Goal: Communication & Community: Ask a question

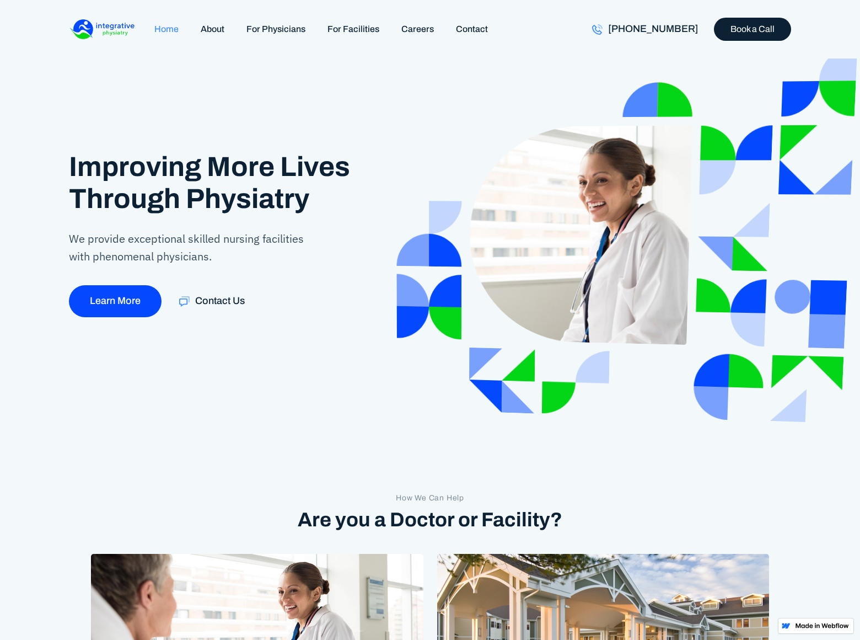
scroll to position [1890, 0]
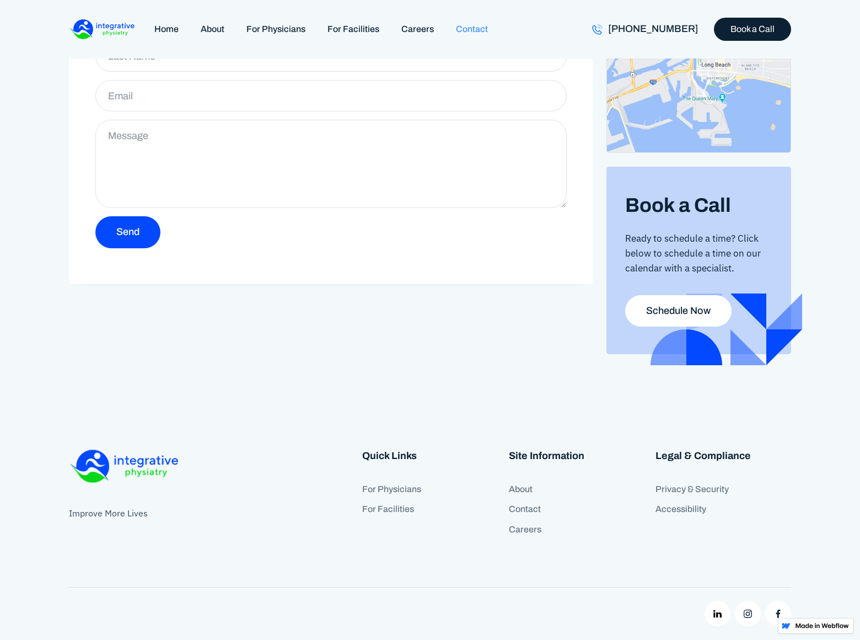
scroll to position [144, 0]
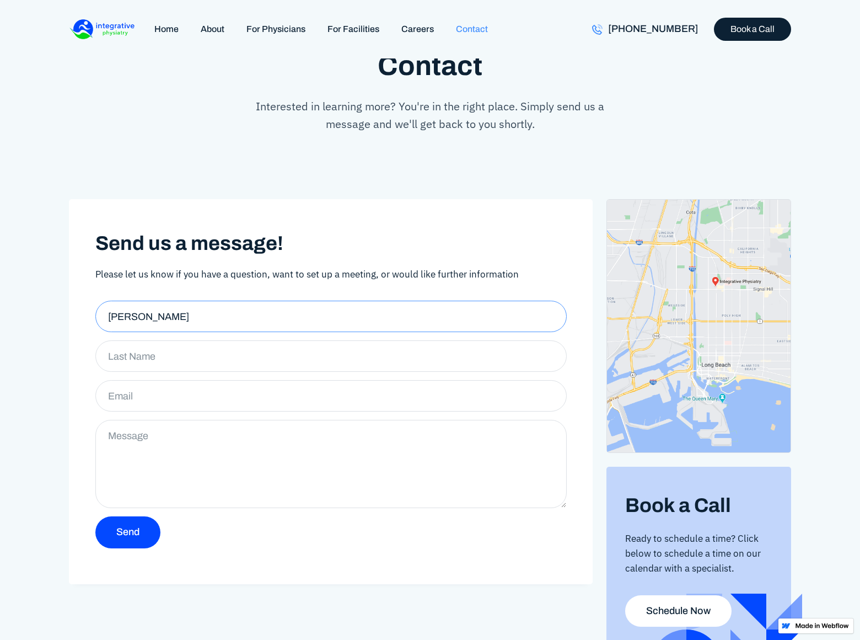
type input "[PERSON_NAME]"
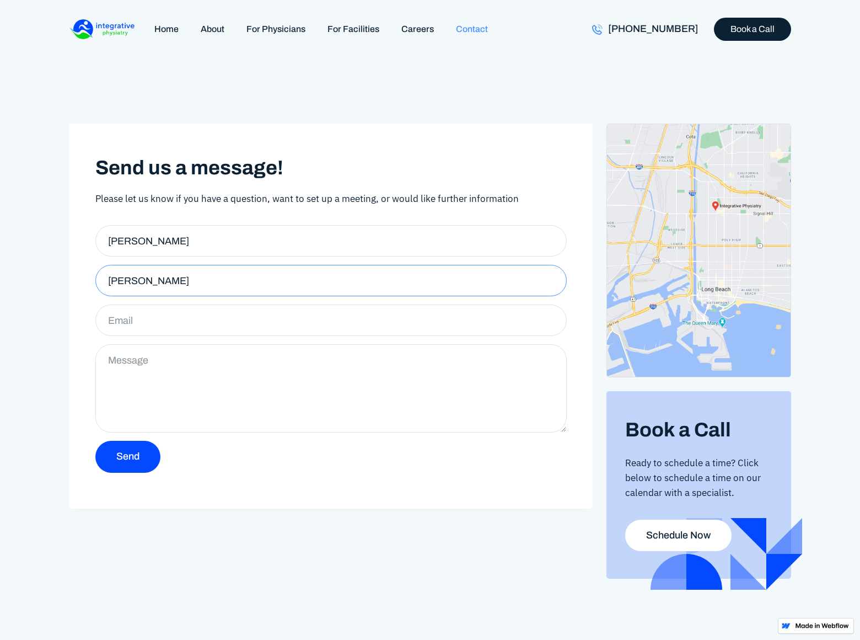
type input "[PERSON_NAME]"
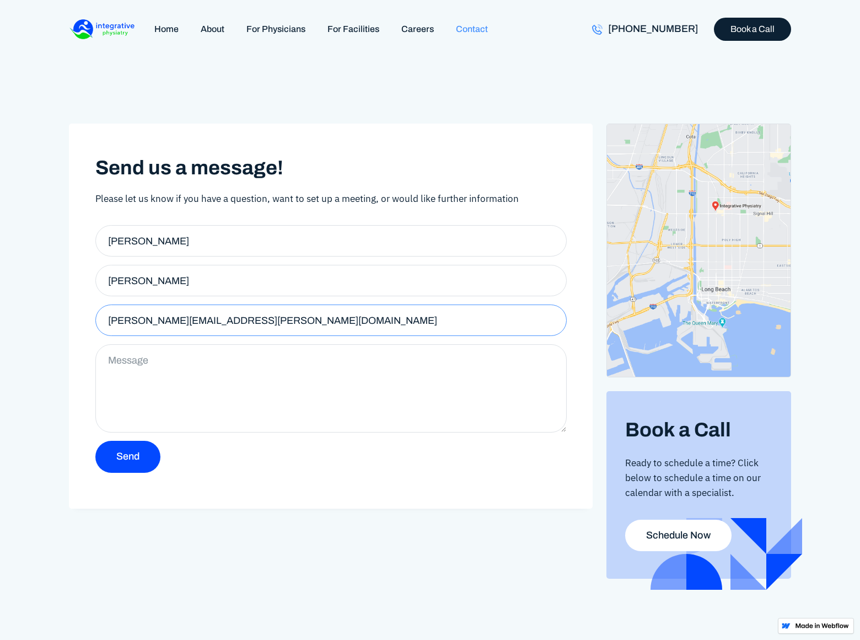
type input "[PERSON_NAME][EMAIL_ADDRESS][PERSON_NAME][DOMAIN_NAME]"
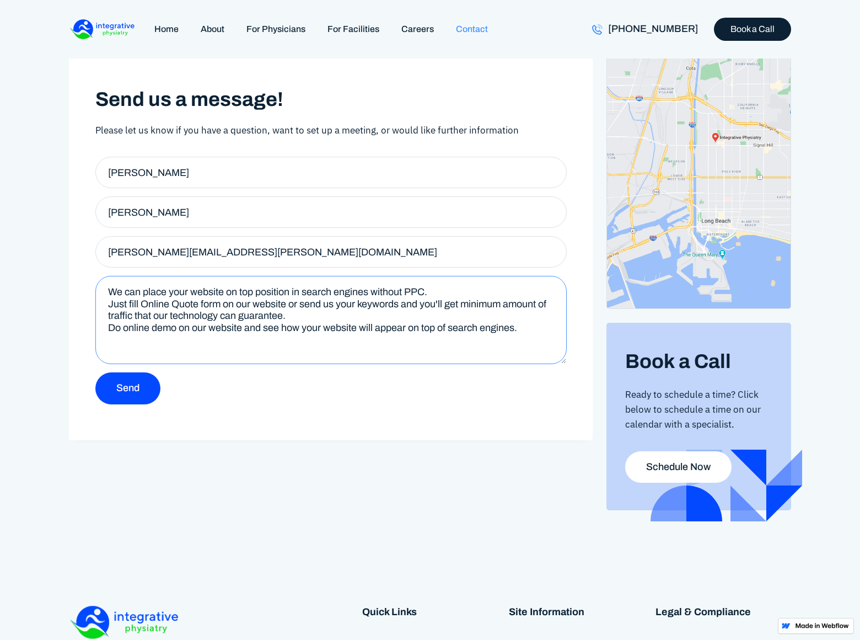
type textarea "We can place your website on top position in search engines without PPC. Just f…"
click at [127, 388] on input "Send" at bounding box center [127, 388] width 65 height 32
type input "Please wait..."
